Goal: Task Accomplishment & Management: Use online tool/utility

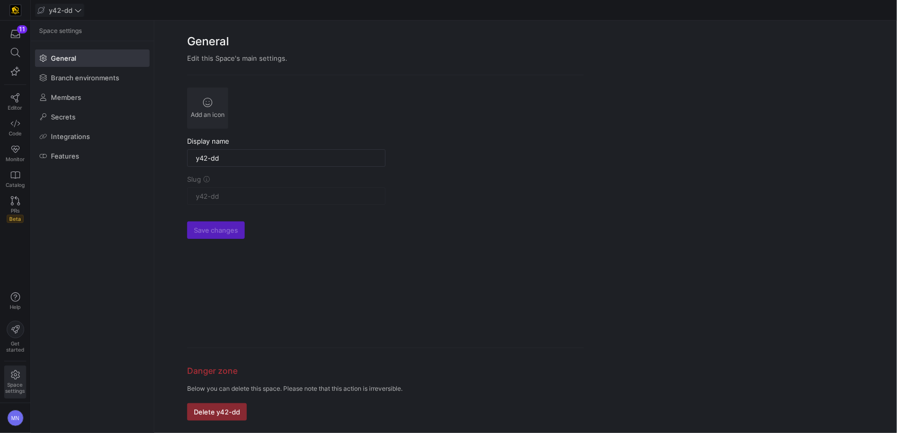
click at [79, 12] on icon at bounding box center [78, 10] width 7 height 7
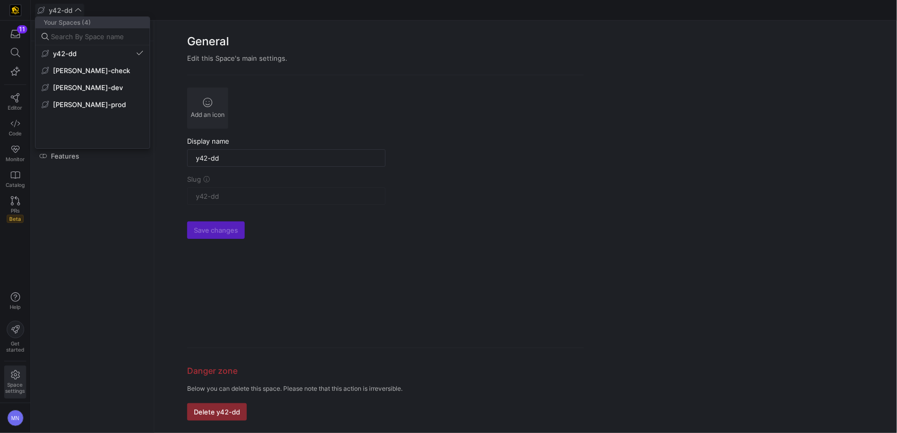
click at [71, 104] on span "[PERSON_NAME]-prod" at bounding box center [89, 104] width 73 height 8
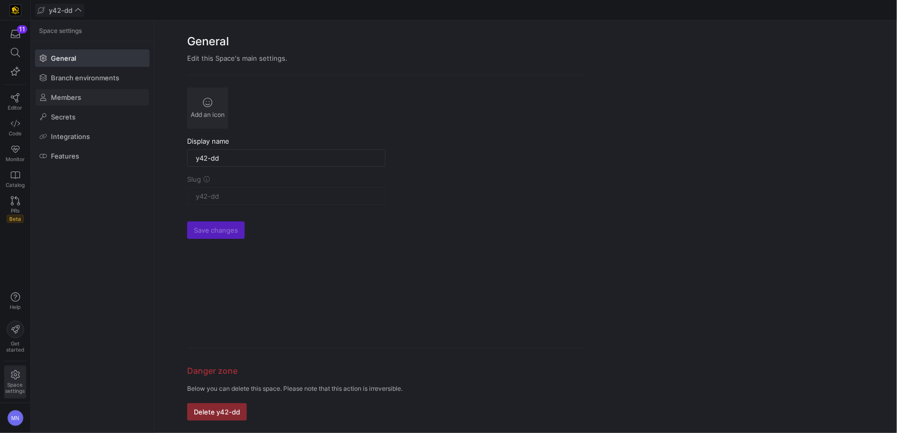
type input "[PERSON_NAME]-prod"
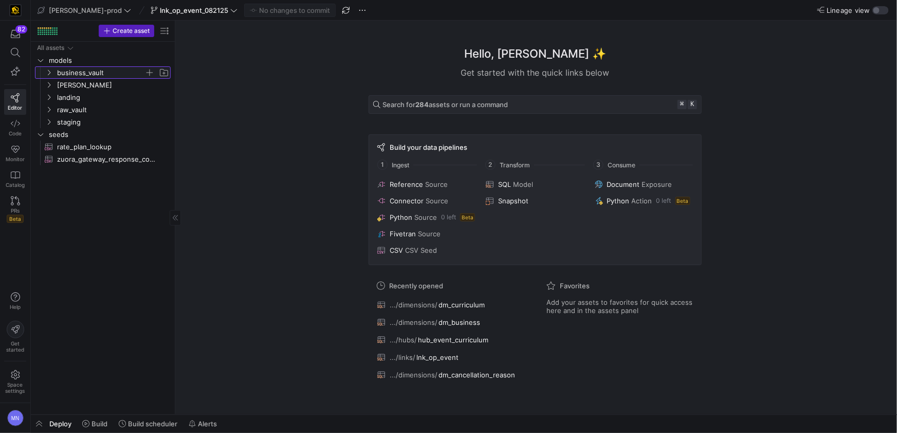
click at [50, 75] on icon "Press SPACE to select this row." at bounding box center [48, 72] width 7 height 6
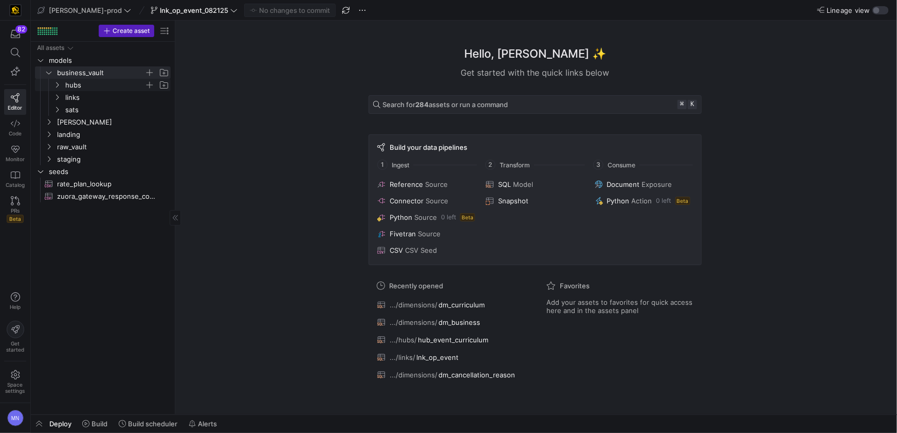
click at [55, 85] on icon "Press SPACE to select this row." at bounding box center [56, 85] width 7 height 6
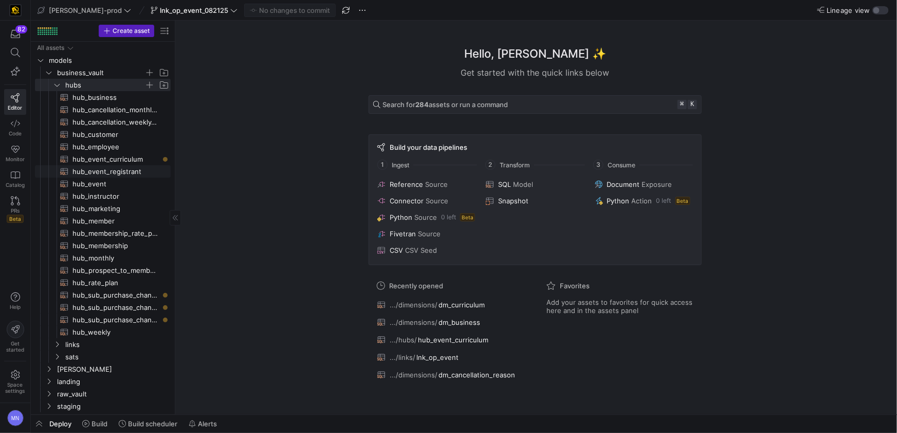
click at [100, 165] on div "All assets models business_vault [PERSON_NAME] landing raw_vault staging seeds …" at bounding box center [103, 245] width 136 height 407
click at [99, 161] on span "hub_event_curriculum​​​​​​​​​​" at bounding box center [116, 159] width 86 height 12
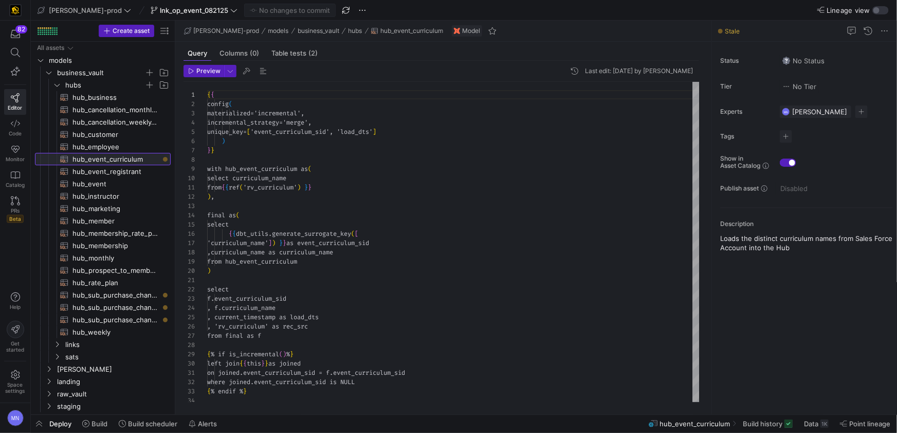
scroll to position [93, 0]
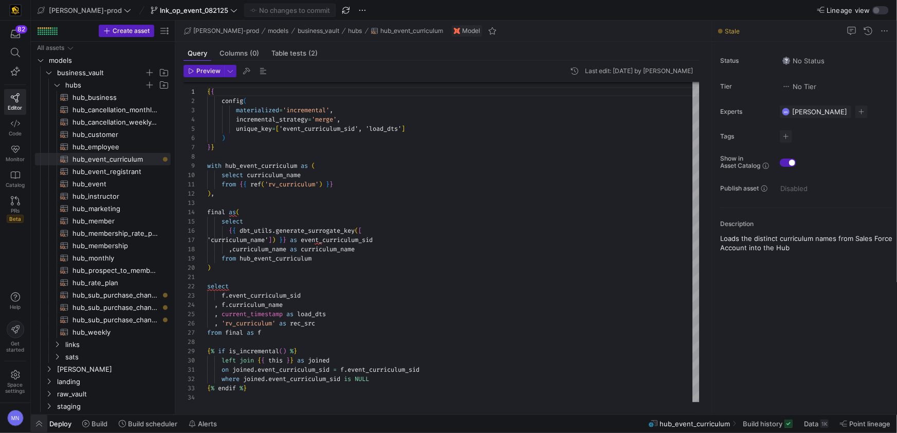
click at [39, 425] on span "button" at bounding box center [39, 423] width 16 height 17
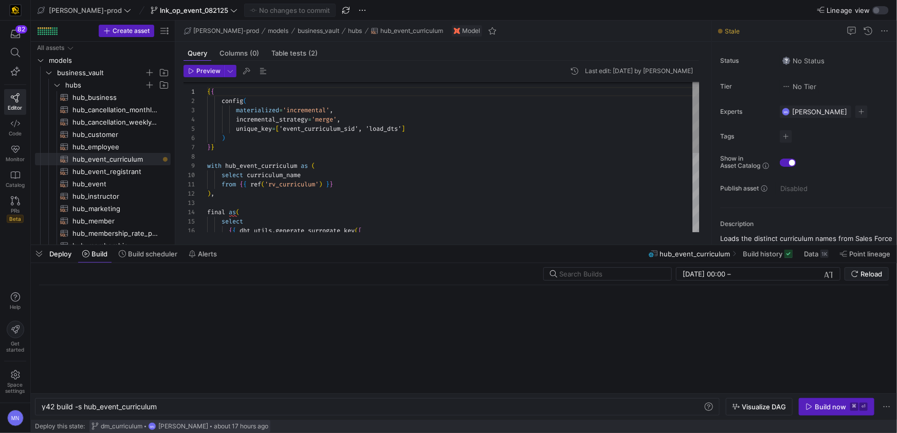
scroll to position [0, 116]
click at [190, 407] on div "y42 build -s hub_event_curriculum" at bounding box center [373, 406] width 662 height 8
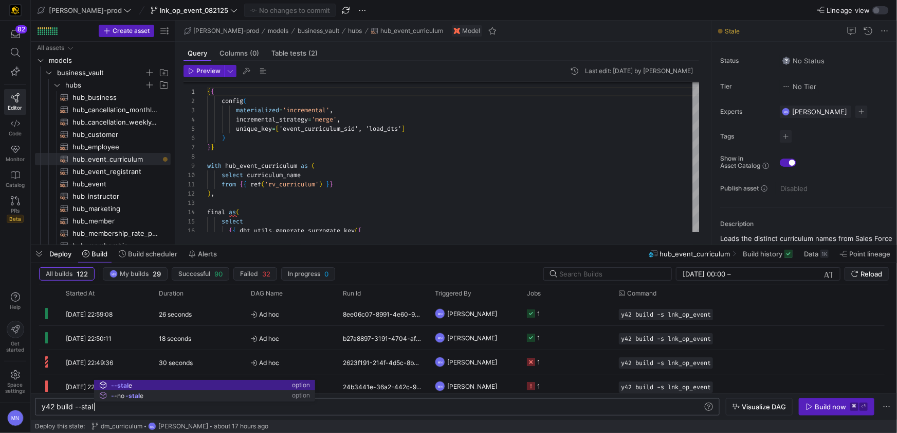
scroll to position [0, 56]
click at [818, 408] on div "Build now" at bounding box center [830, 406] width 31 height 8
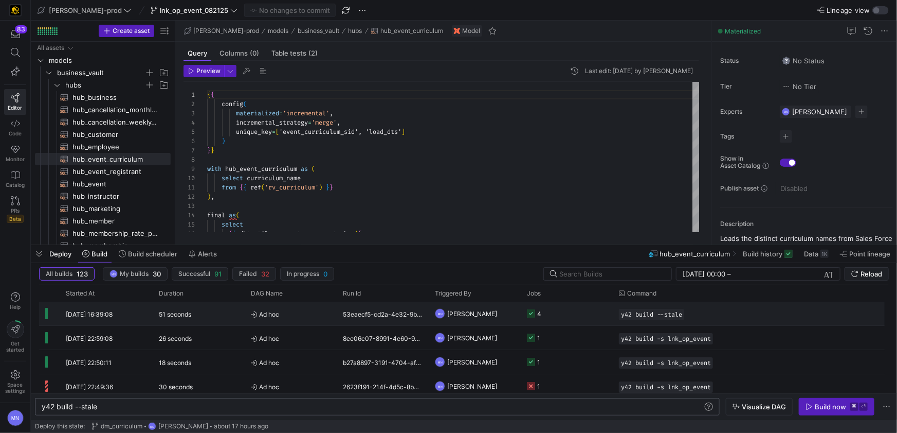
click at [535, 314] on icon "Press SPACE to select this row." at bounding box center [531, 313] width 8 height 8
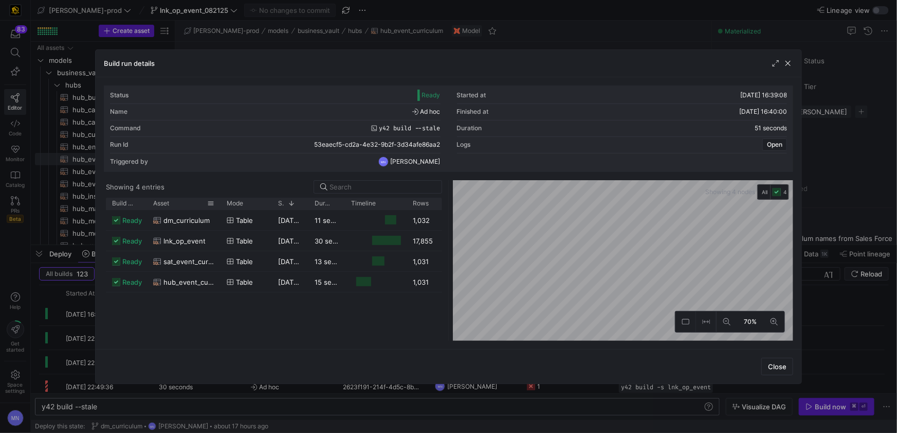
drag, startPoint x: 183, startPoint y: 204, endPoint x: 212, endPoint y: 217, distance: 32.5
click at [220, 203] on div at bounding box center [221, 203] width 4 height 12
click at [784, 64] on span "button" at bounding box center [788, 63] width 10 height 10
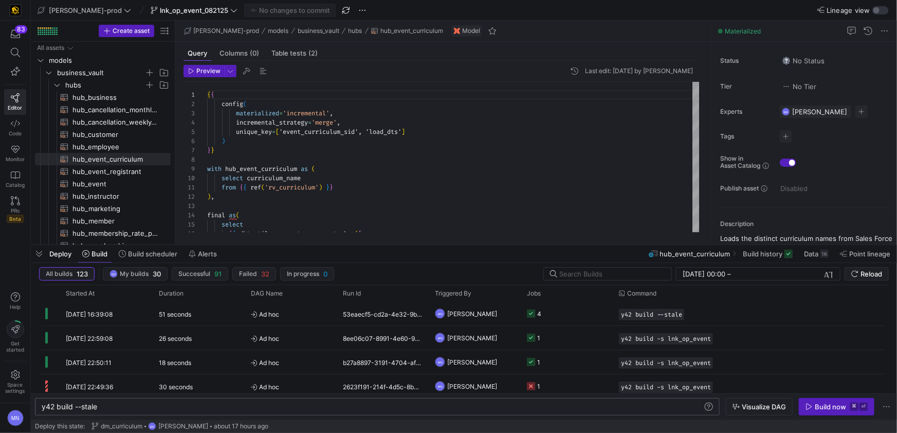
click at [169, 405] on div "y42 build --stale" at bounding box center [373, 406] width 662 height 8
click at [822, 400] on span "button" at bounding box center [837, 406] width 75 height 16
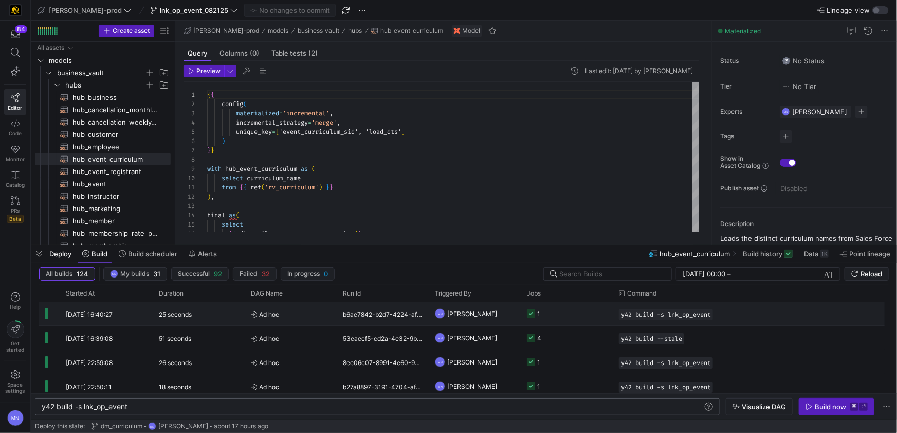
click at [530, 314] on icon "Press SPACE to select this row." at bounding box center [531, 313] width 8 height 8
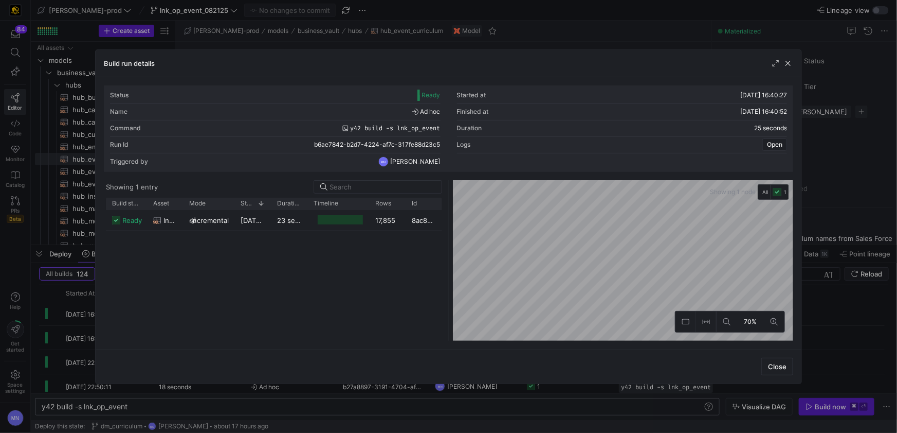
drag, startPoint x: 789, startPoint y: 65, endPoint x: 776, endPoint y: 64, distance: 13.9
click at [789, 65] on span "button" at bounding box center [788, 63] width 10 height 10
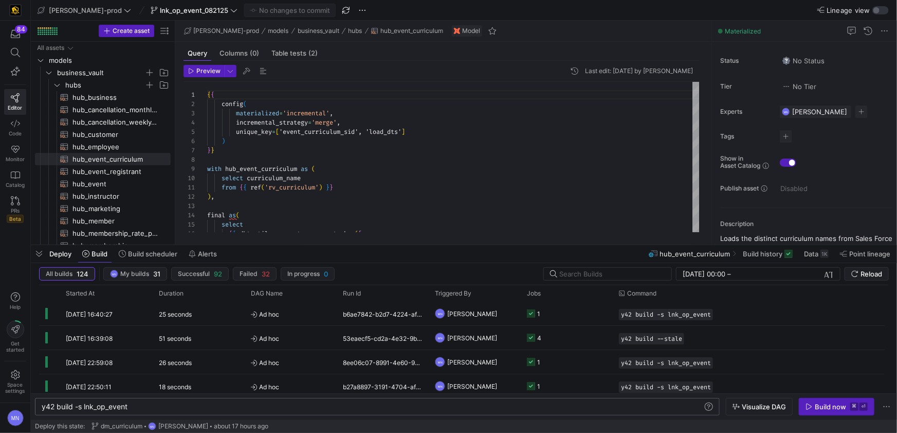
click at [157, 407] on div "y42 build -s lnk_op_event" at bounding box center [373, 406] width 662 height 8
type textarea "y42 build -s dm_business"
click at [814, 410] on span "button" at bounding box center [837, 406] width 75 height 16
click at [534, 316] on icon "Press SPACE to select this row." at bounding box center [531, 313] width 8 height 8
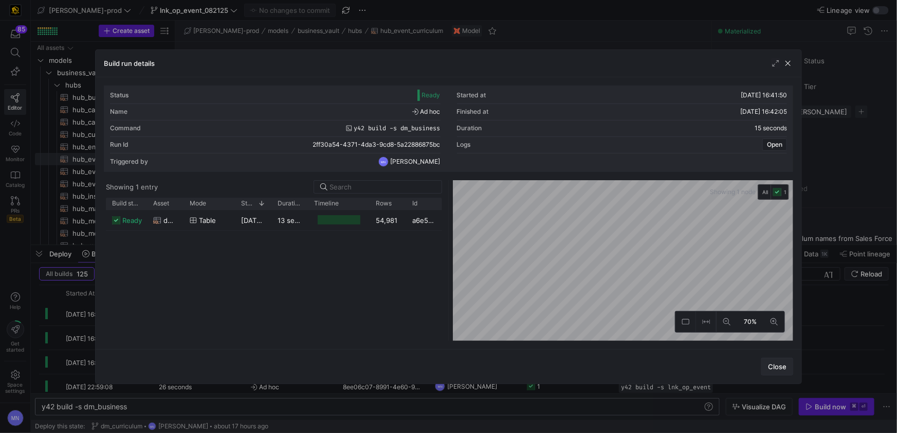
click at [780, 365] on span "Close" at bounding box center [777, 366] width 19 height 8
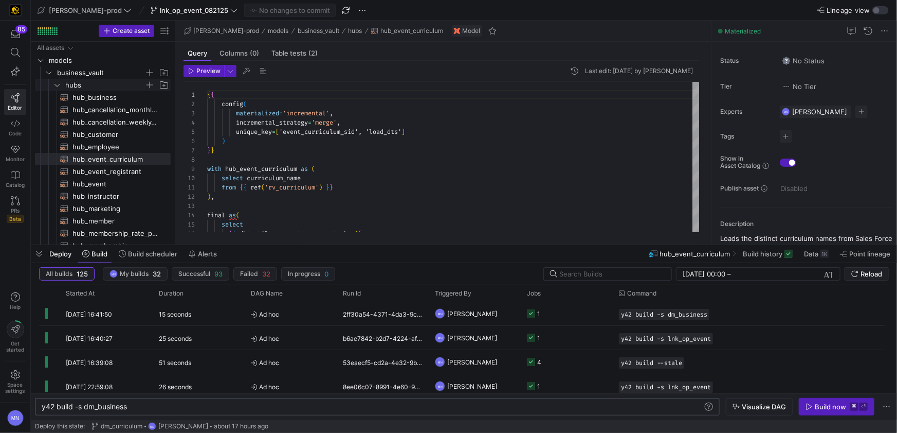
click at [58, 85] on icon "Press SPACE to select this row." at bounding box center [57, 85] width 5 height 3
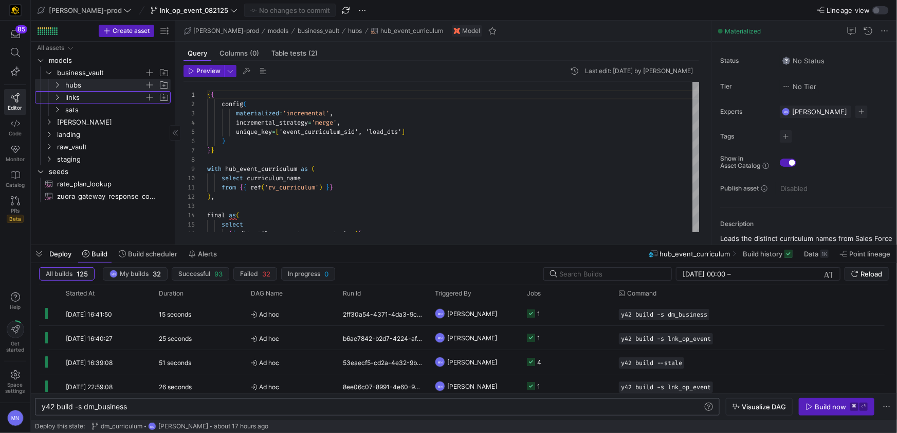
click at [60, 97] on icon "Press SPACE to select this row." at bounding box center [56, 97] width 7 height 6
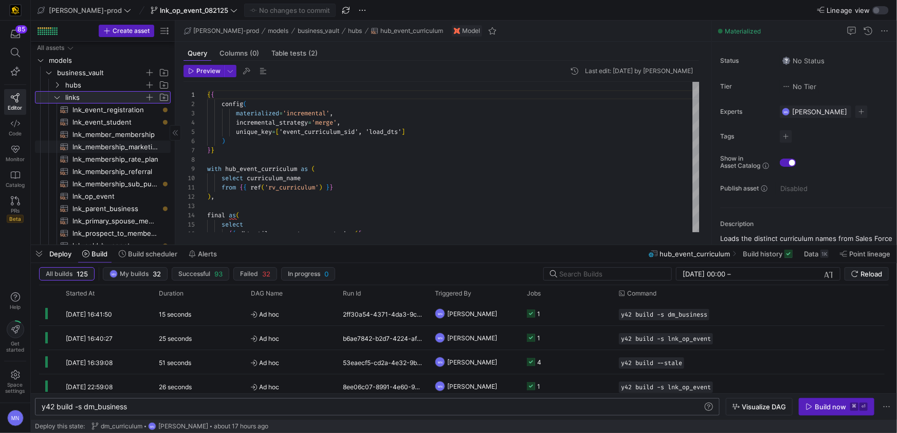
scroll to position [10, 0]
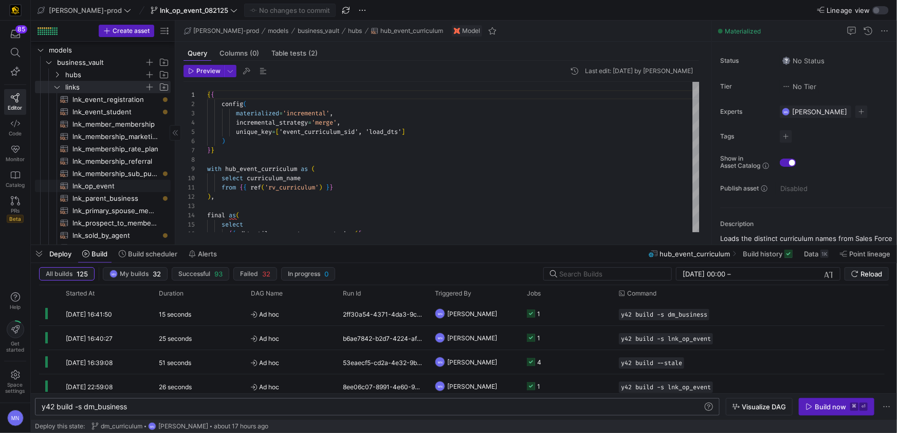
drag, startPoint x: 111, startPoint y: 184, endPoint x: 120, endPoint y: 184, distance: 8.7
click at [111, 184] on span "lnk_op_event​​​​​​​​​​" at bounding box center [116, 186] width 86 height 12
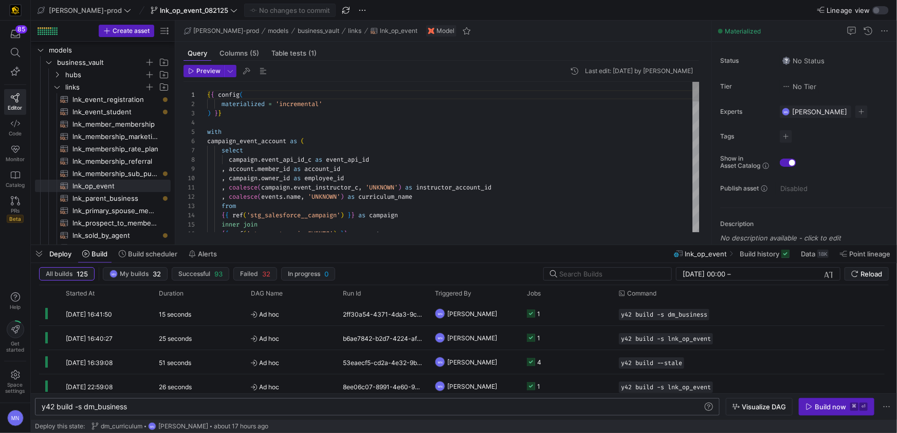
click at [417, 149] on div "select" at bounding box center [453, 150] width 493 height 9
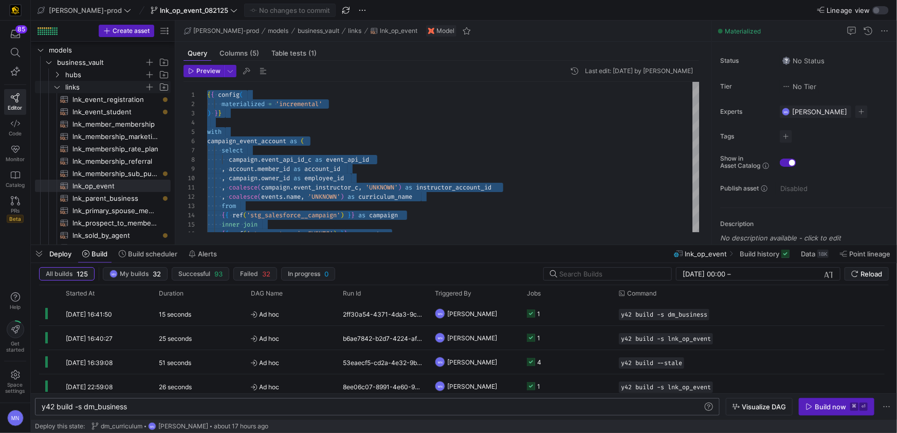
click at [57, 87] on icon "Press SPACE to select this row." at bounding box center [56, 87] width 7 height 6
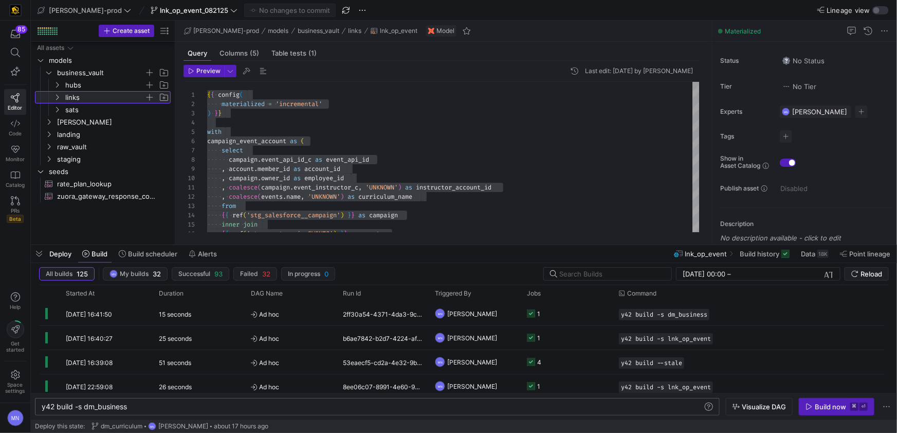
scroll to position [0, 0]
click at [59, 85] on icon "Press SPACE to select this row." at bounding box center [56, 85] width 7 height 6
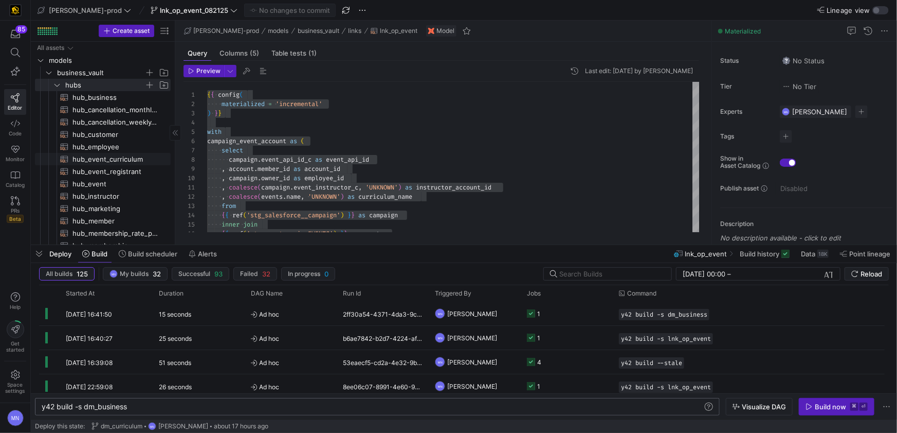
click at [113, 160] on span "hub_event_curriculum​​​​​​​​​​" at bounding box center [116, 159] width 86 height 12
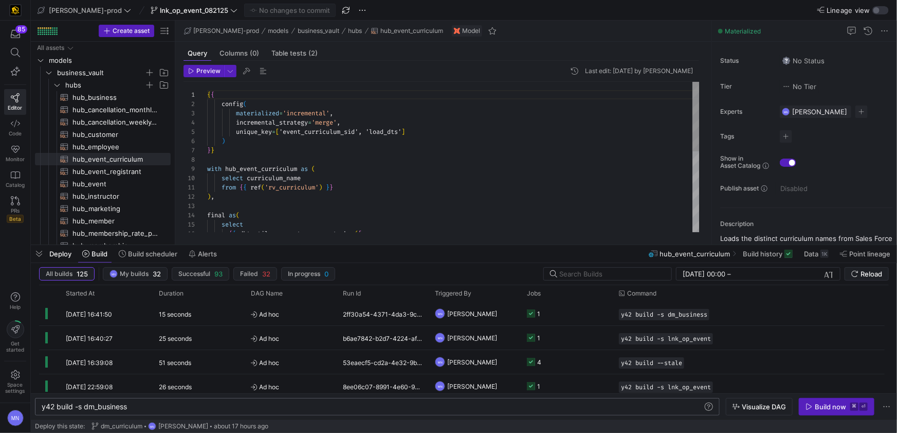
click at [420, 171] on div "with hub_event_curriculum as (" at bounding box center [453, 168] width 493 height 9
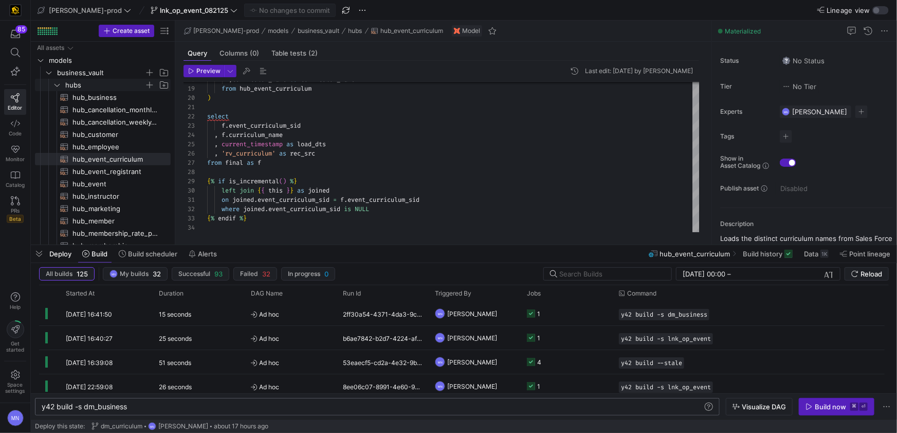
click at [62, 87] on span "hubs" at bounding box center [111, 84] width 118 height 11
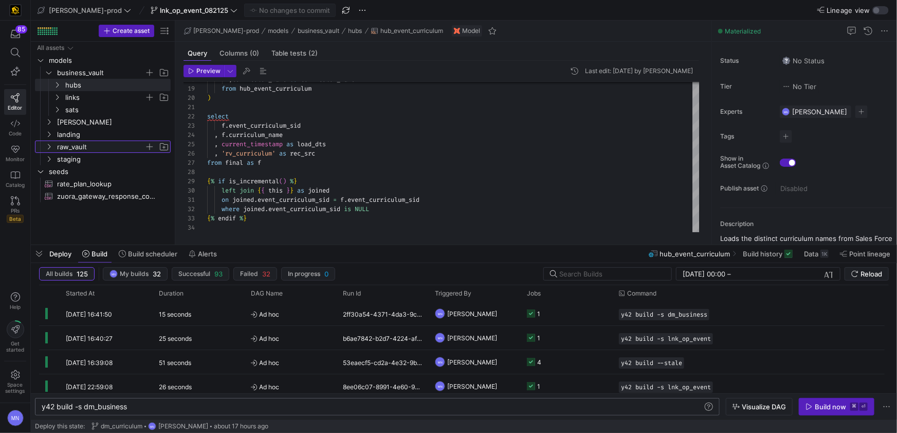
click at [54, 147] on span "raw_vault" at bounding box center [107, 146] width 127 height 11
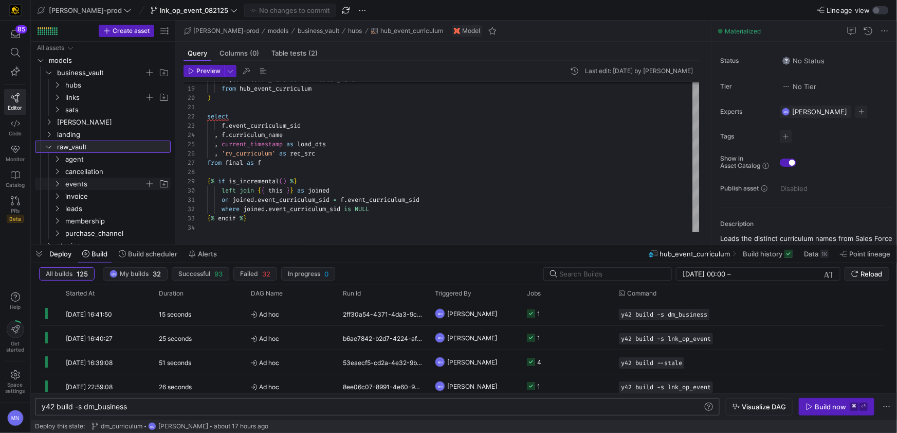
scroll to position [44, 0]
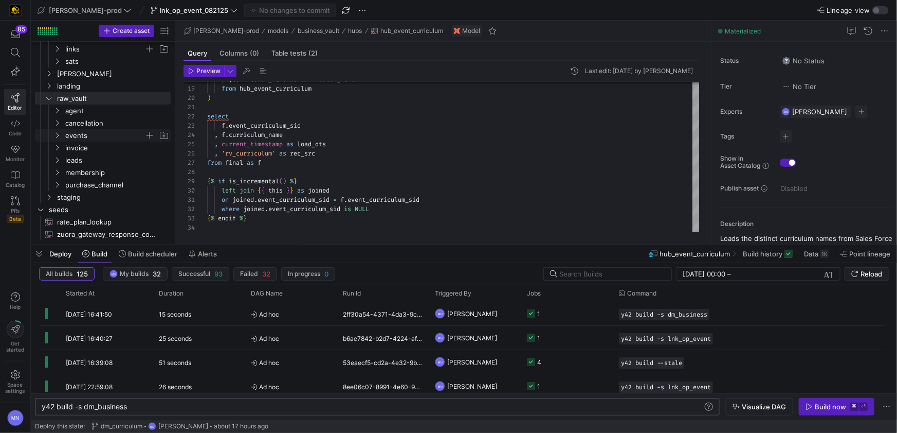
click at [61, 136] on y42-icon "Press SPACE to select this row." at bounding box center [57, 135] width 8 height 8
click at [100, 150] on span "rv_curriculum​​​​​​​​​​" at bounding box center [116, 148] width 86 height 12
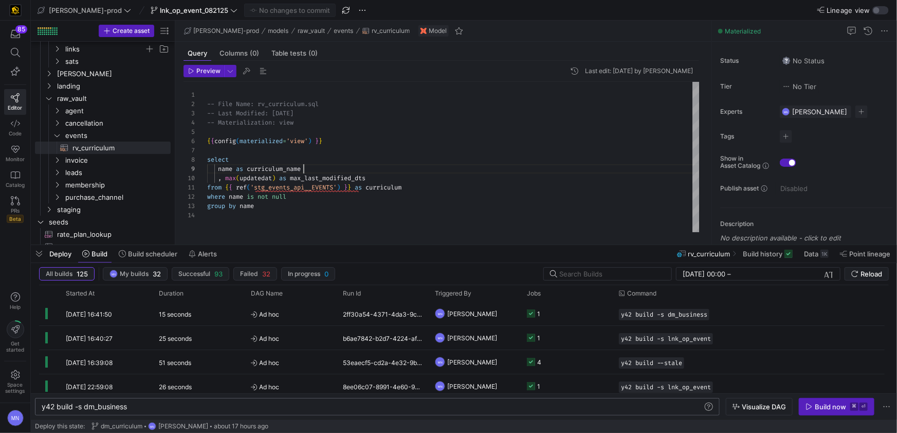
scroll to position [74, 96]
click at [391, 171] on div "name as curriculum_name" at bounding box center [453, 168] width 493 height 9
click at [378, 215] on div at bounding box center [453, 214] width 493 height 9
type textarea "-- File Name: rv_curriculum.sql -- Last Modified: [DATE] -- Materialization: vi…"
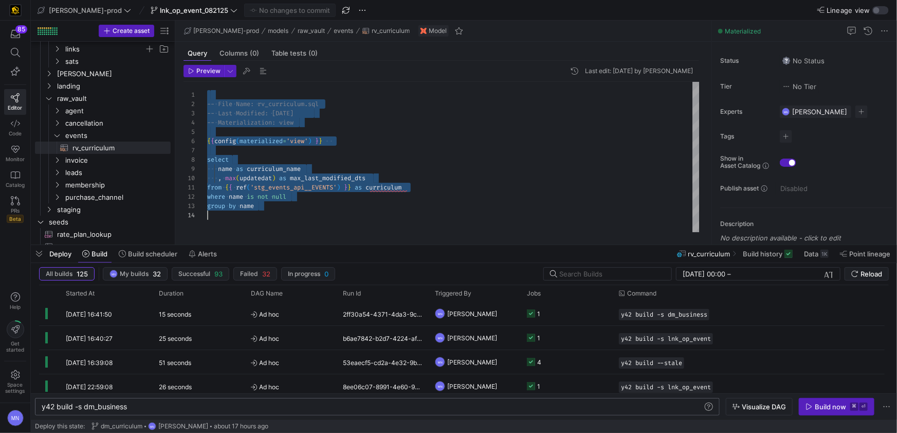
scroll to position [0, 0]
click at [56, 136] on icon "Press SPACE to select this row." at bounding box center [57, 135] width 5 height 3
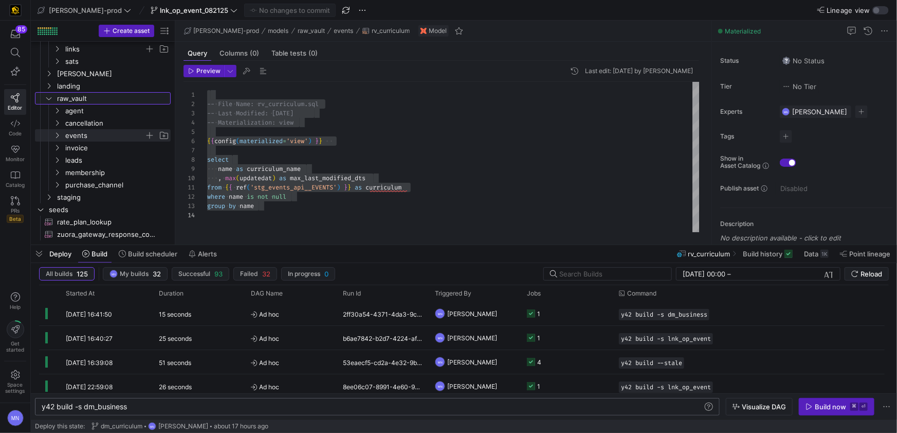
click at [49, 99] on icon "Press SPACE to select this row." at bounding box center [48, 98] width 7 height 6
